Goal: Transaction & Acquisition: Subscribe to service/newsletter

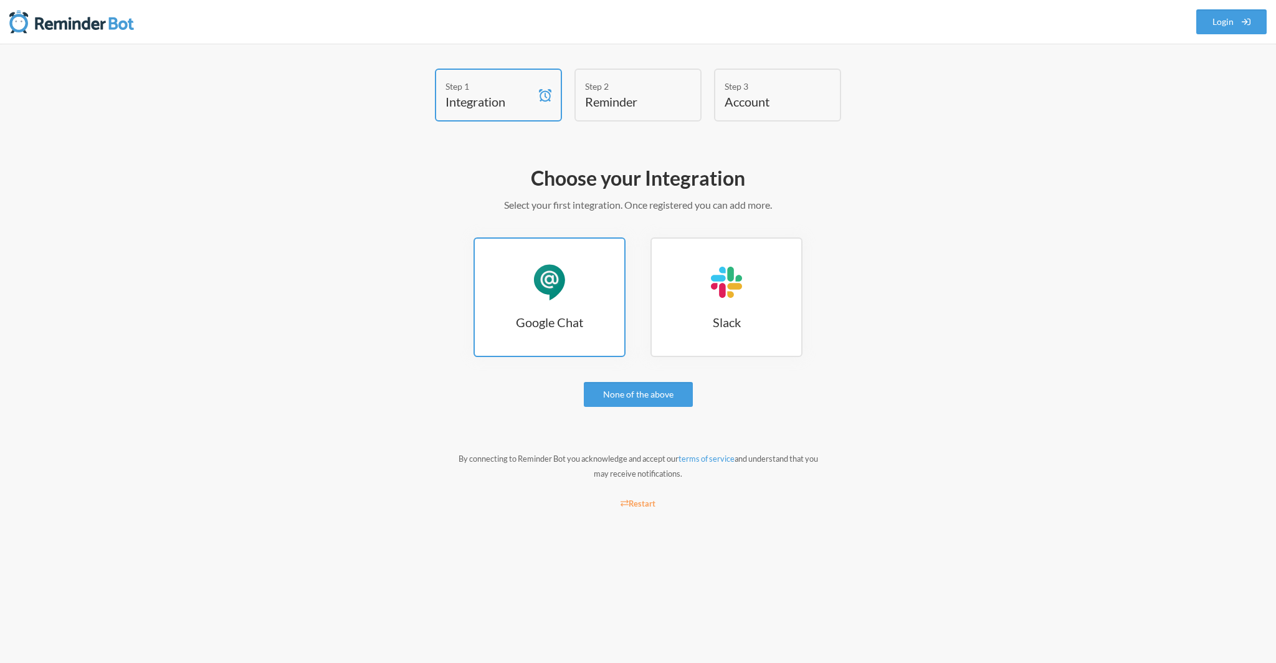
click at [536, 307] on link "Google Chat Google Chat" at bounding box center [550, 297] width 152 height 120
